Goal: Transaction & Acquisition: Purchase product/service

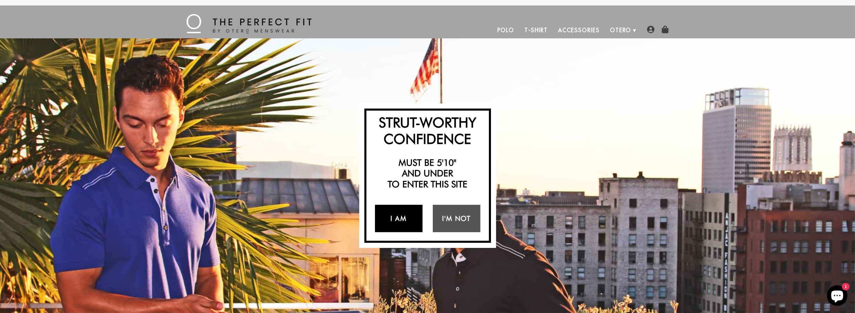
click at [404, 217] on link "I Am" at bounding box center [399, 218] width 48 height 27
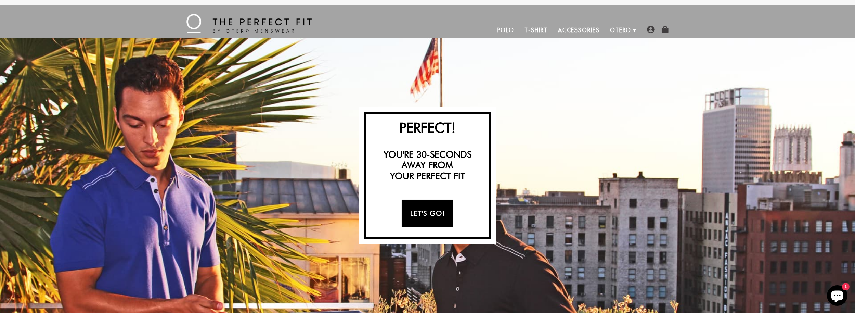
click at [422, 211] on link "Let's Go!" at bounding box center [428, 212] width 52 height 27
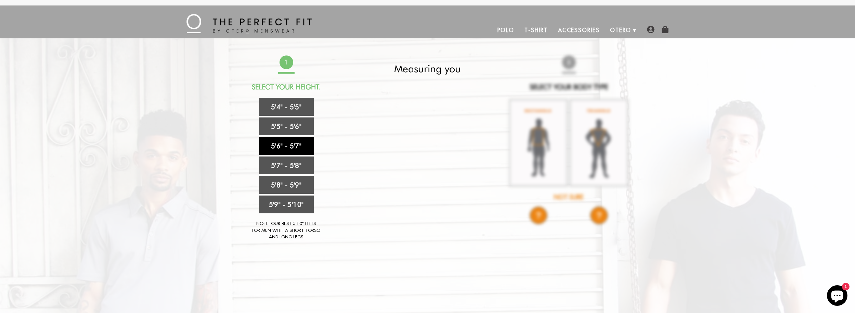
click at [292, 147] on link "5'6" - 5'7"" at bounding box center [286, 146] width 55 height 18
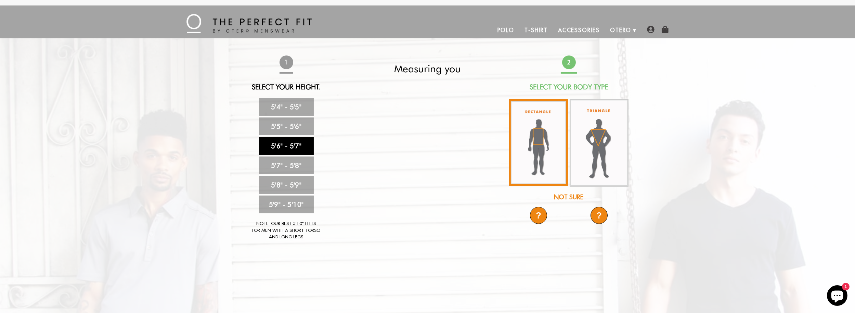
click at [542, 144] on img at bounding box center [538, 142] width 59 height 87
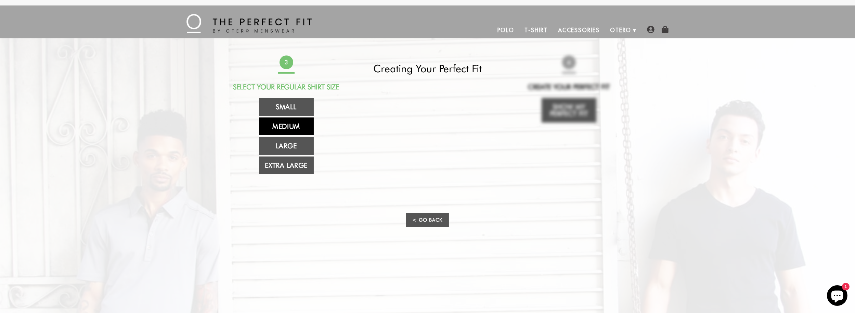
click at [297, 123] on link "Medium" at bounding box center [286, 126] width 55 height 18
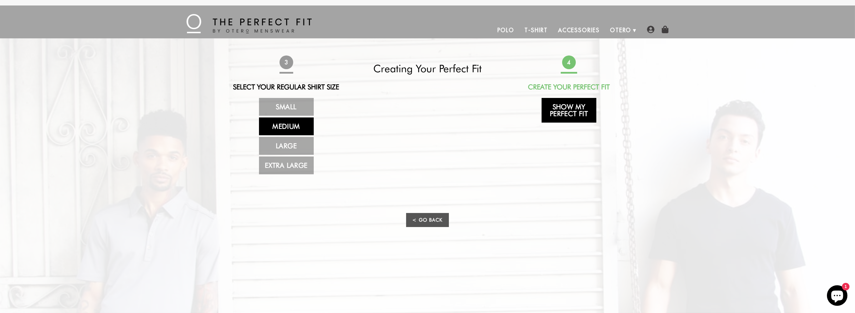
click at [572, 115] on link "Show My Perfect Fit" at bounding box center [568, 110] width 55 height 25
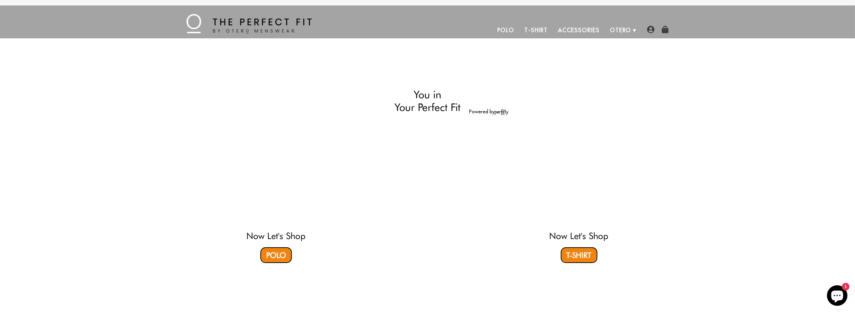
select select "56-57"
select select "M"
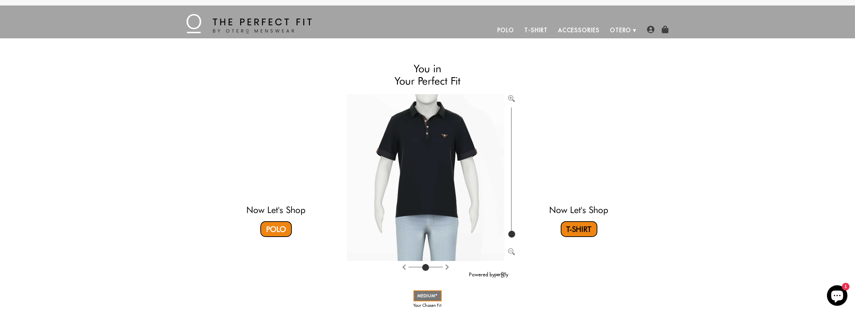
click at [579, 227] on link "T-Shirt" at bounding box center [579, 229] width 37 height 16
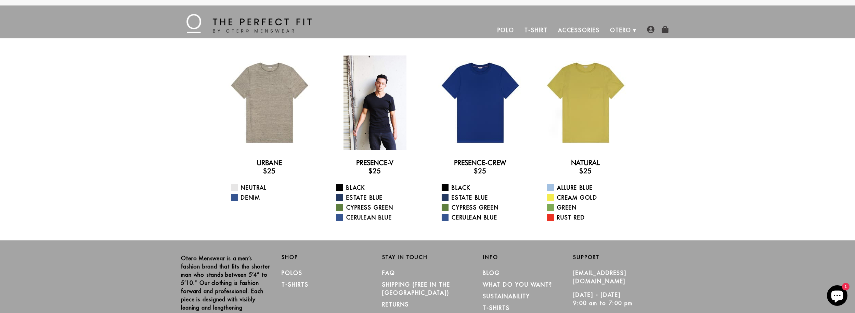
click at [375, 118] on div at bounding box center [375, 102] width 94 height 94
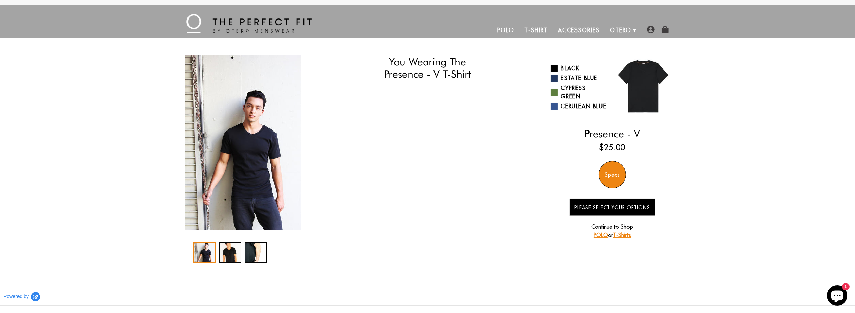
select select "56-57"
select select "M"
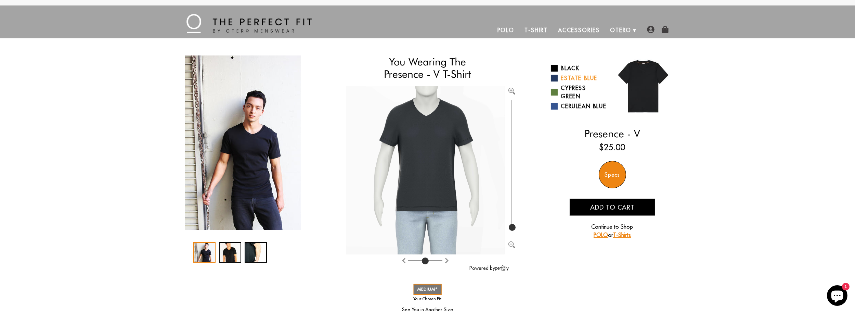
click at [575, 78] on link "Estate Blue" at bounding box center [579, 78] width 56 height 8
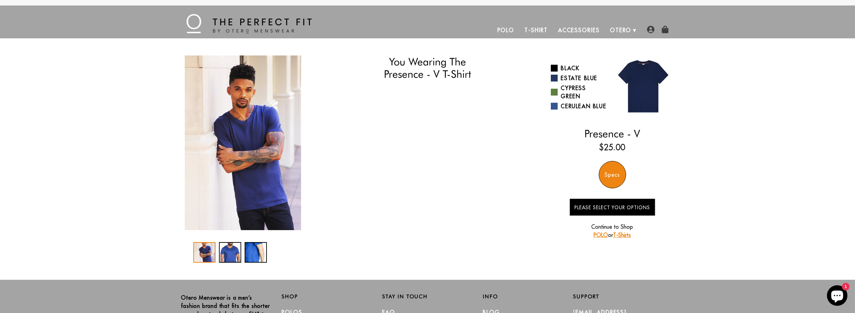
select select "56-57"
select select "M"
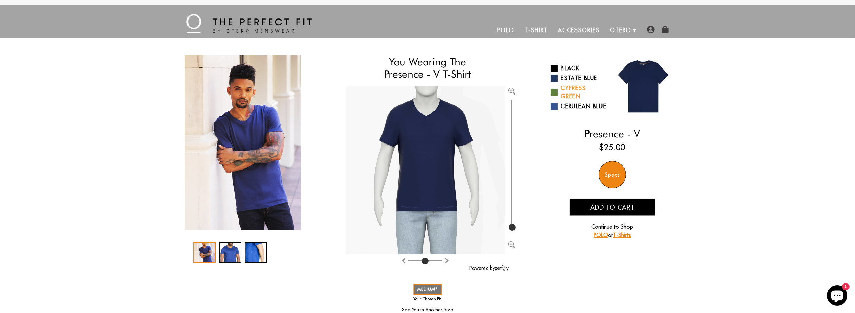
click at [575, 91] on link "Cypress Green" at bounding box center [579, 92] width 56 height 16
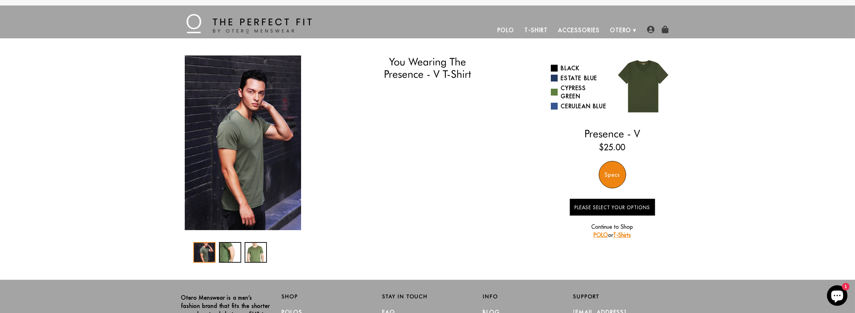
select select "56-57"
select select "M"
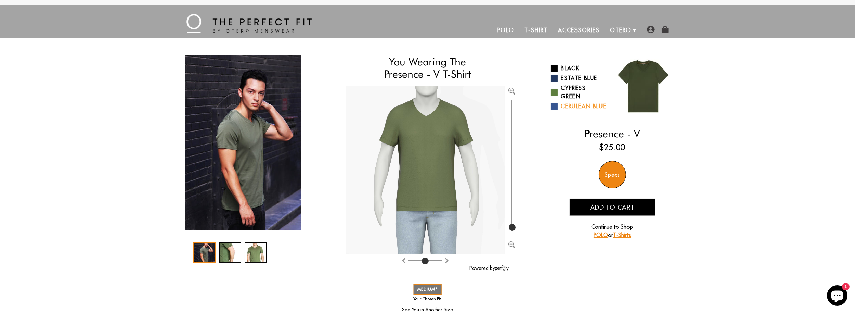
click at [577, 107] on link "Cerulean Blue" at bounding box center [579, 106] width 56 height 8
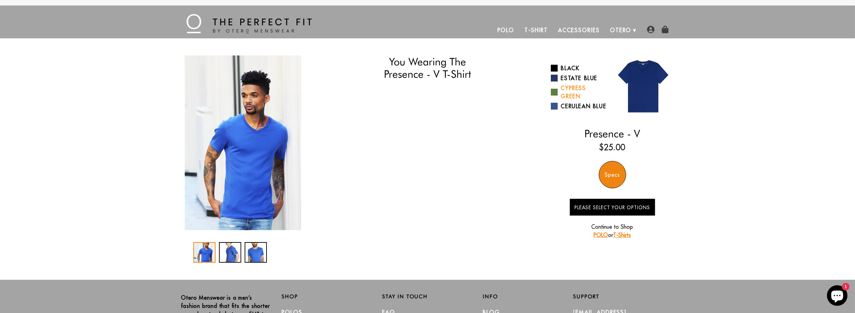
select select "56-57"
select select "M"
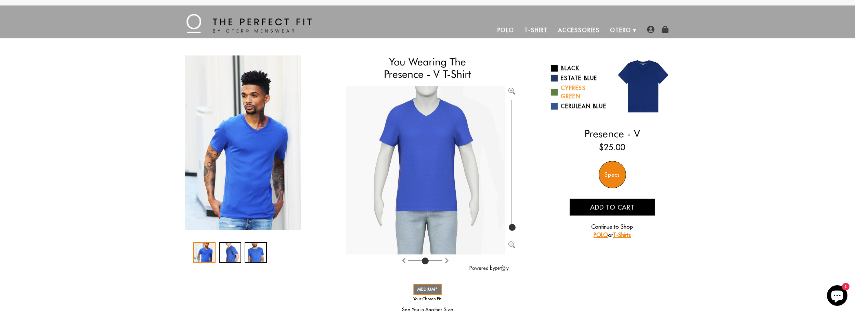
click at [568, 93] on link "Cypress Green" at bounding box center [579, 92] width 56 height 16
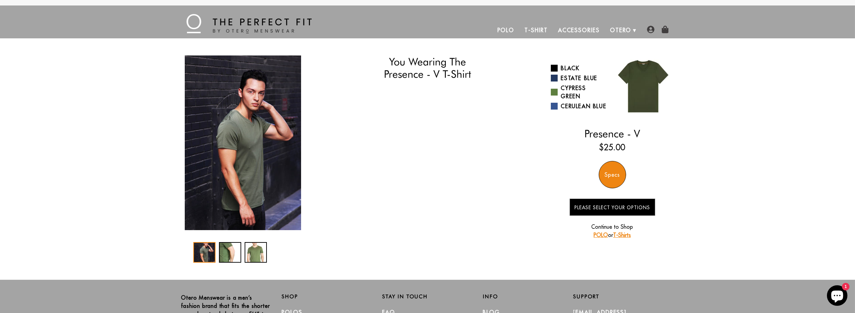
select select "56-57"
select select "M"
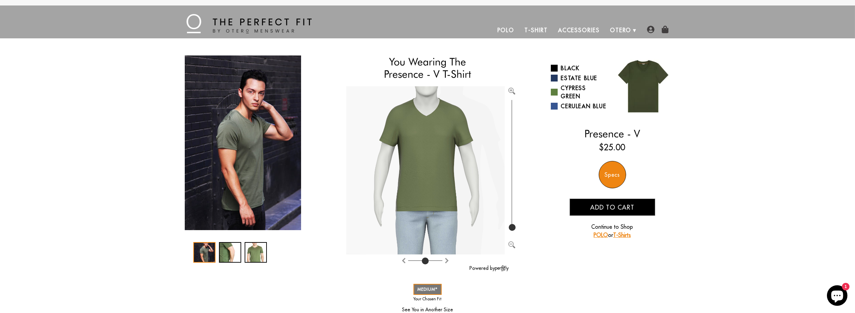
click at [637, 90] on img at bounding box center [643, 86] width 62 height 62
click at [577, 29] on link "Accessories" at bounding box center [579, 30] width 52 height 16
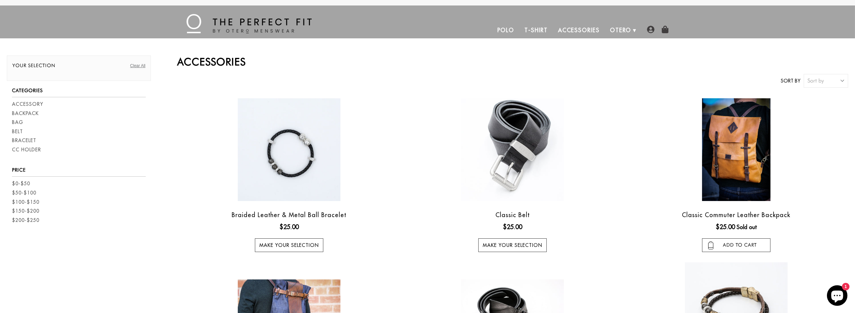
click at [539, 29] on link "T-Shirt" at bounding box center [535, 30] width 33 height 16
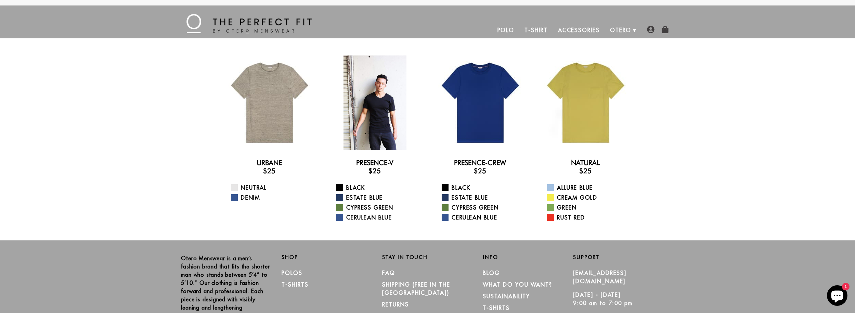
scroll to position [59, 0]
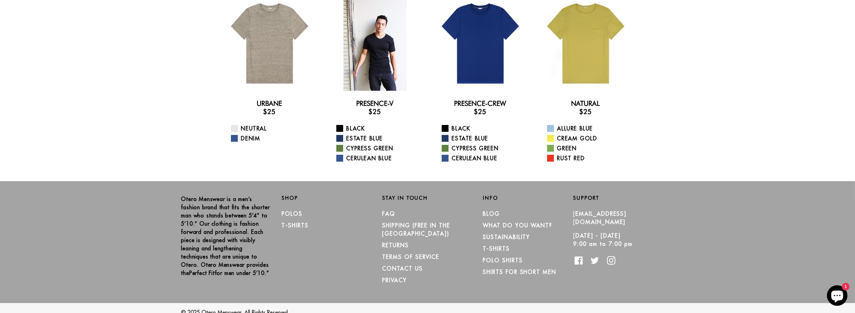
click at [391, 46] on div at bounding box center [375, 43] width 94 height 94
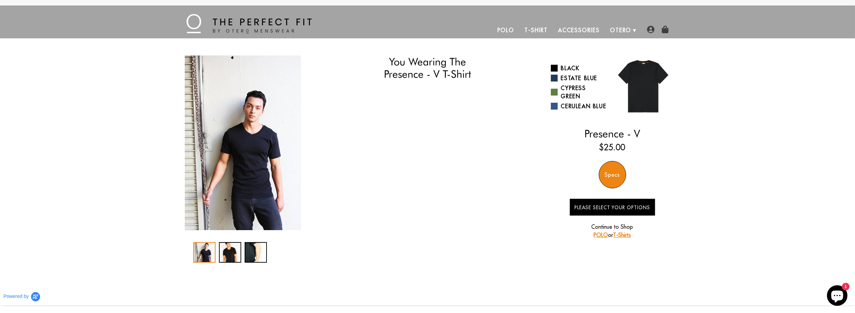
select select "56-57"
select select "M"
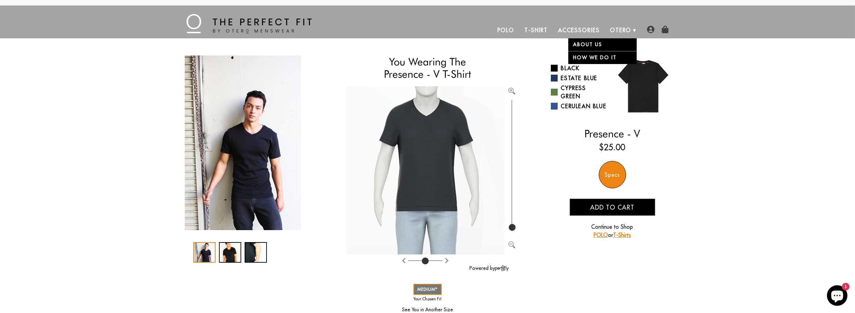
click at [633, 29] on li "Otero About Us How We Do It" at bounding box center [621, 30] width 32 height 16
click at [509, 32] on link "Polo" at bounding box center [505, 30] width 27 height 16
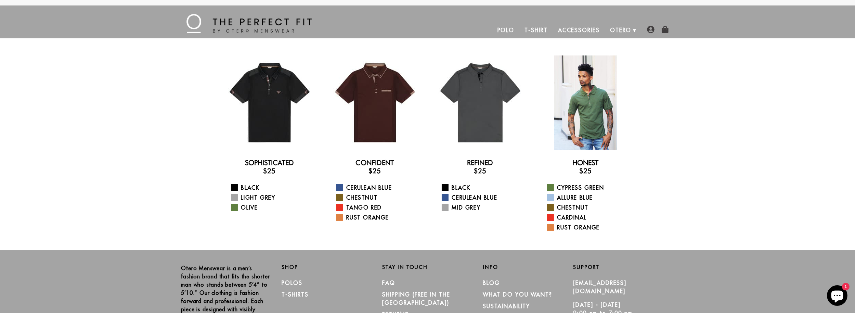
click at [567, 100] on div at bounding box center [585, 102] width 94 height 94
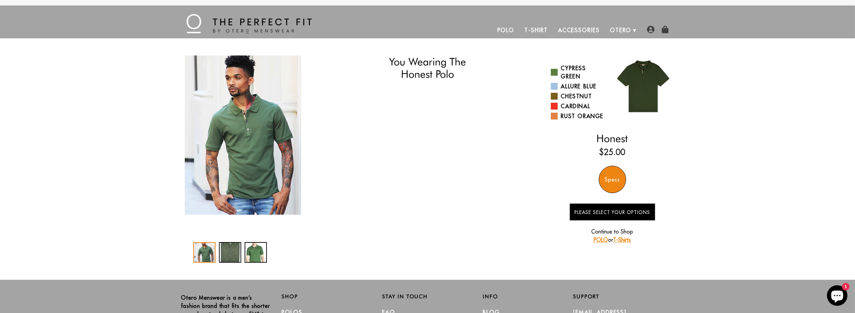
select select "56-57"
select select "M"
